Goal: Navigation & Orientation: Find specific page/section

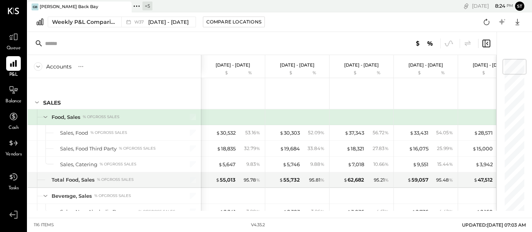
scroll to position [14, 0]
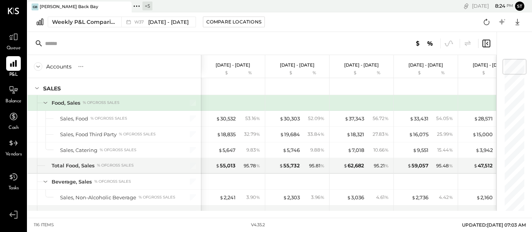
click at [15, 11] on icon at bounding box center [14, 11] width 12 height 7
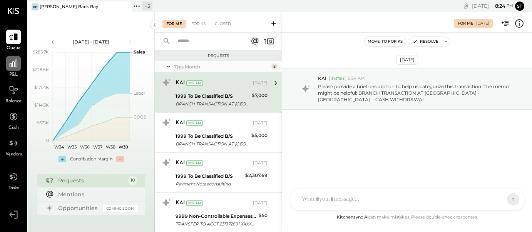
click at [16, 66] on icon at bounding box center [13, 64] width 10 height 10
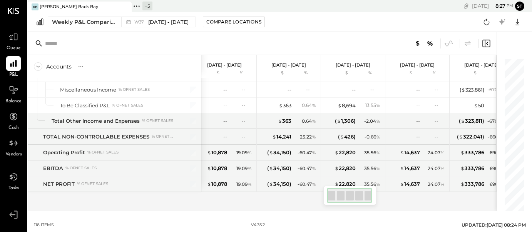
scroll to position [1589, 0]
click at [136, 5] on icon at bounding box center [137, 6] width 10 height 10
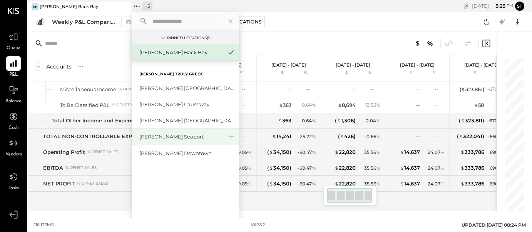
click at [167, 139] on div "[PERSON_NAME] Seaport" at bounding box center [180, 136] width 83 height 7
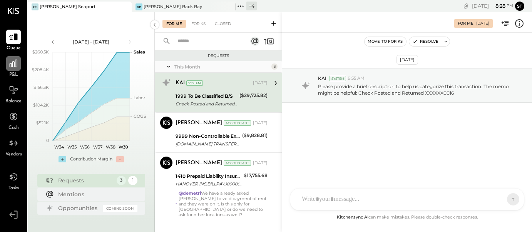
click at [14, 68] on icon at bounding box center [13, 64] width 10 height 10
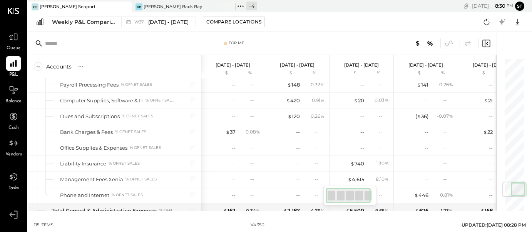
scroll to position [1059, 0]
